Goal: Find specific page/section: Find specific page/section

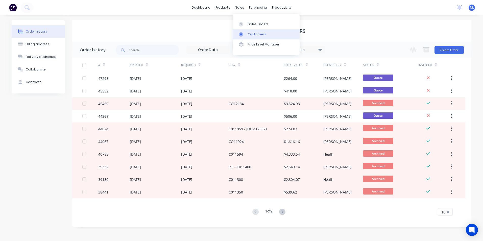
click at [254, 35] on div "Customers" at bounding box center [257, 34] width 18 height 5
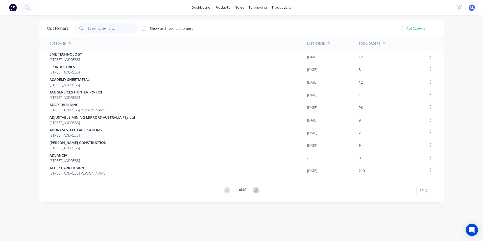
click at [118, 31] on input "text" at bounding box center [112, 28] width 49 height 10
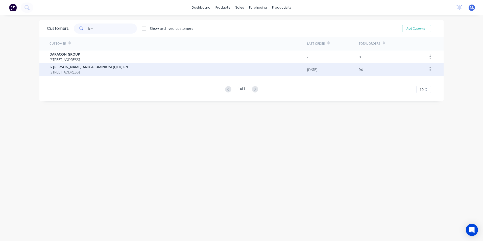
type input "jam"
click at [88, 73] on span "[STREET_ADDRESS]" at bounding box center [88, 71] width 79 height 5
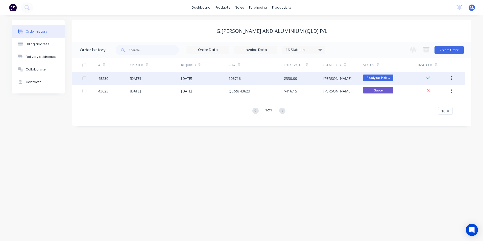
click at [295, 77] on div "$330.00" at bounding box center [290, 78] width 13 height 5
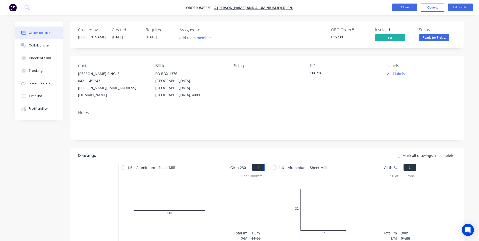
click at [403, 10] on button "Close" at bounding box center [404, 8] width 25 height 8
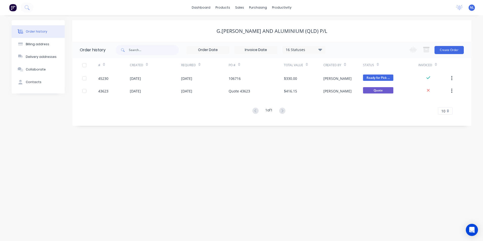
click at [308, 48] on div "16 Statuses" at bounding box center [303, 50] width 42 height 6
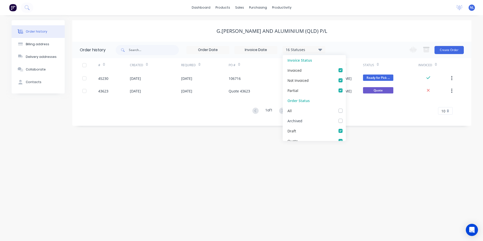
click at [345, 118] on label at bounding box center [345, 118] width 0 height 0
click at [345, 119] on input "checkbox" at bounding box center [347, 120] width 4 height 5
checkbox input "true"
click at [411, 36] on div "G.[PERSON_NAME] AND ALUMINIUM (QLD) P/L" at bounding box center [271, 30] width 399 height 21
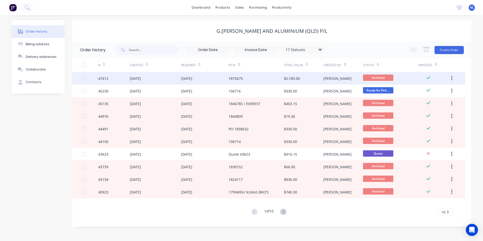
click at [209, 83] on div "[DATE]" at bounding box center [204, 78] width 47 height 13
